Goal: Transaction & Acquisition: Purchase product/service

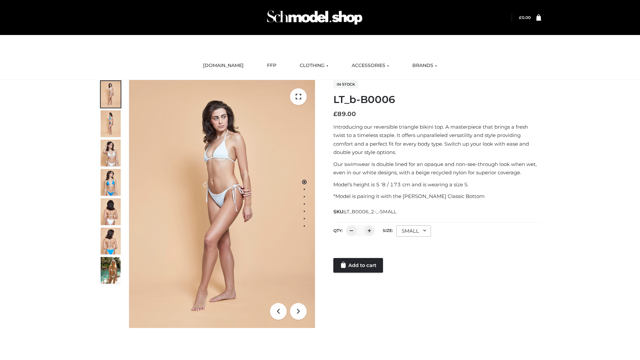
click at [358, 265] on link "Add to cart" at bounding box center [358, 265] width 50 height 15
